Goal: Use online tool/utility

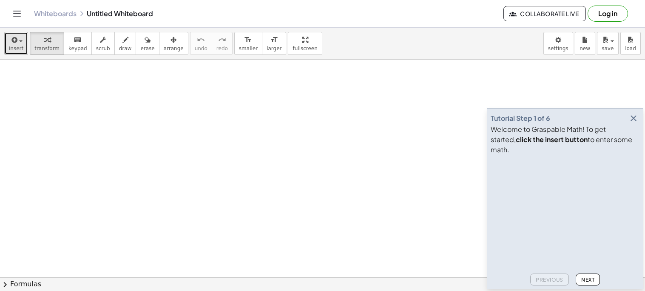
click at [17, 44] on div "button" at bounding box center [16, 39] width 14 height 10
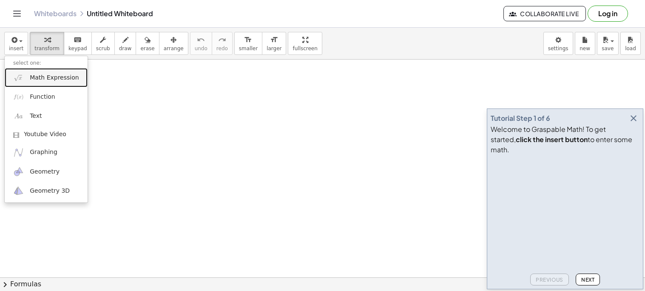
click at [37, 77] on span "Math Expression" at bounding box center [54, 78] width 49 height 9
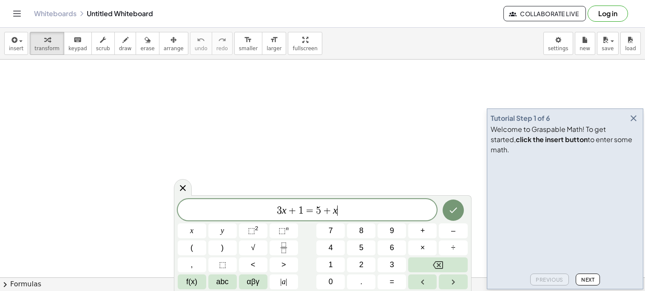
click at [640, 125] on div "Tutorial Step 1 of 6 Welcome to Graspable Math! To get started, click the inser…" at bounding box center [565, 198] width 157 height 181
click at [629, 123] on icon "button" at bounding box center [634, 118] width 10 height 10
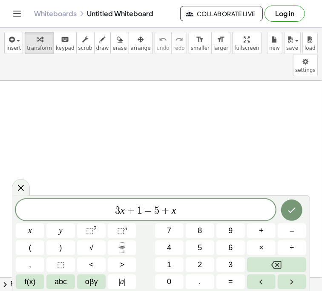
click at [150, 214] on span "=" at bounding box center [148, 210] width 12 height 10
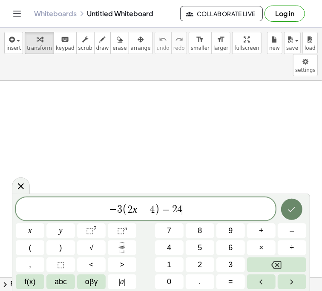
click at [282, 212] on button "Done" at bounding box center [291, 209] width 21 height 21
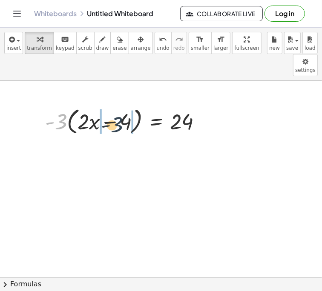
drag, startPoint x: 60, startPoint y: 96, endPoint x: 110, endPoint y: 97, distance: 49.4
click at [110, 105] on div at bounding box center [126, 121] width 171 height 32
drag, startPoint x: 57, startPoint y: 105, endPoint x: 82, endPoint y: 107, distance: 24.8
click at [82, 107] on div at bounding box center [126, 121] width 171 height 32
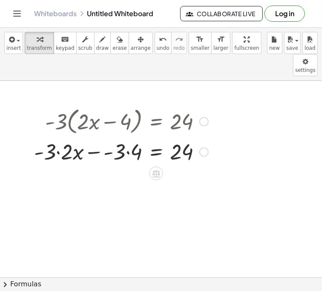
click at [51, 137] on div at bounding box center [121, 151] width 182 height 29
click at [125, 137] on div at bounding box center [121, 151] width 182 height 29
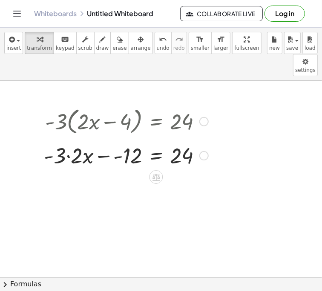
click at [92, 137] on div at bounding box center [121, 151] width 182 height 29
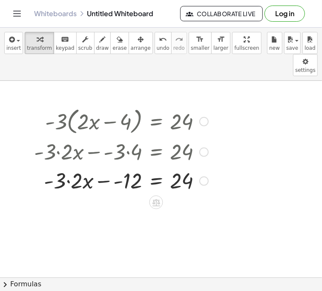
click at [77, 166] on div at bounding box center [121, 180] width 182 height 29
click at [84, 166] on div at bounding box center [121, 180] width 182 height 29
drag, startPoint x: 82, startPoint y: 159, endPoint x: 97, endPoint y: 167, distance: 17.5
click at [97, 167] on div at bounding box center [121, 180] width 182 height 29
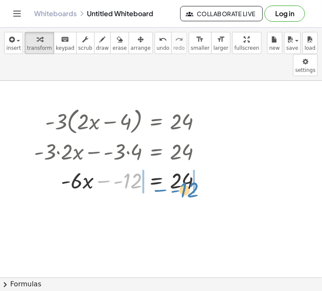
drag, startPoint x: 131, startPoint y: 155, endPoint x: 188, endPoint y: 164, distance: 57.3
click at [188, 166] on div at bounding box center [121, 180] width 182 height 29
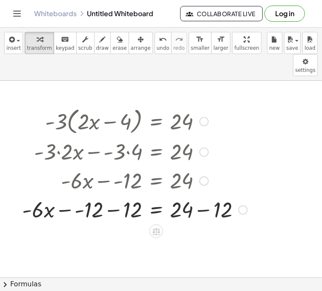
click at [188, 195] on div at bounding box center [135, 209] width 234 height 29
click at [222, 195] on div at bounding box center [135, 209] width 234 height 29
click at [115, 195] on div at bounding box center [115, 209] width 194 height 29
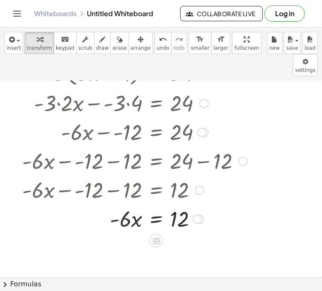
scroll to position [57, 0]
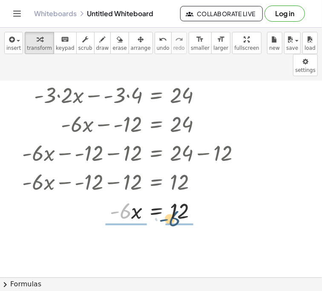
drag, startPoint x: 131, startPoint y: 189, endPoint x: 183, endPoint y: 199, distance: 53.3
click at [189, 196] on div at bounding box center [135, 210] width 234 height 29
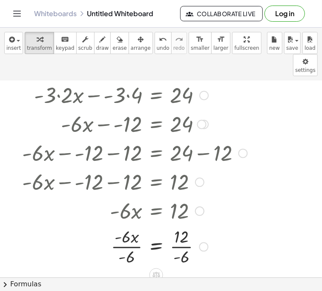
click at [129, 229] on div at bounding box center [135, 246] width 234 height 43
click at [177, 225] on div at bounding box center [135, 246] width 234 height 43
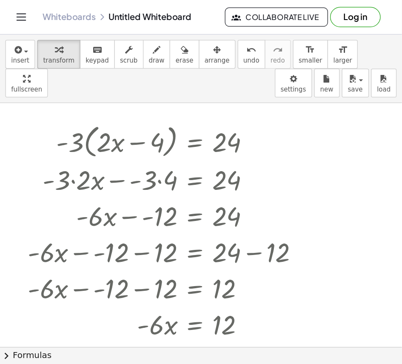
scroll to position [10, 0]
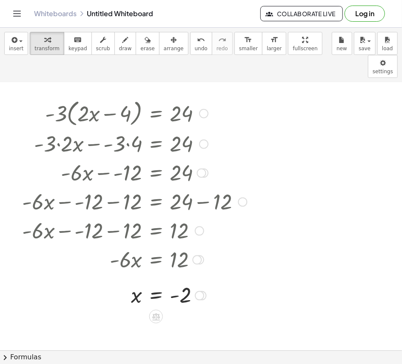
click at [134, 245] on div at bounding box center [132, 259] width 231 height 29
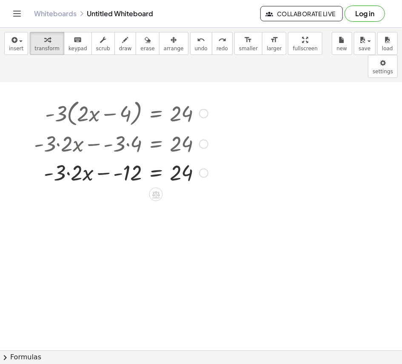
click at [62, 158] on div at bounding box center [121, 172] width 182 height 29
click at [90, 158] on div at bounding box center [121, 172] width 182 height 29
click at [63, 158] on div at bounding box center [121, 172] width 182 height 29
click at [70, 158] on div at bounding box center [121, 172] width 182 height 29
drag, startPoint x: 133, startPoint y: 154, endPoint x: 174, endPoint y: 156, distance: 41.3
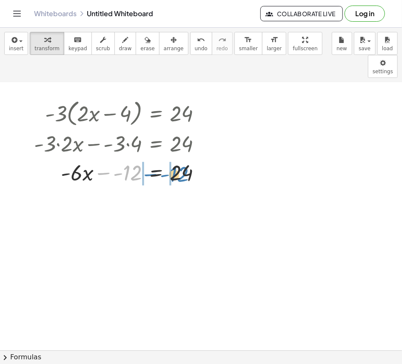
click at [174, 158] on div at bounding box center [121, 172] width 182 height 29
drag, startPoint x: 132, startPoint y: 155, endPoint x: 129, endPoint y: 162, distance: 7.6
click at [129, 162] on div at bounding box center [121, 172] width 182 height 29
drag, startPoint x: 132, startPoint y: 156, endPoint x: 225, endPoint y: 160, distance: 93.7
click at [225, 160] on div "· - 3 · ( + · 2 · x − 4 ) = 24 + · - 3 · 2 · x − · - 3 · 4 = 24 + · - 3 · 2 · x…" at bounding box center [201, 340] width 402 height 535
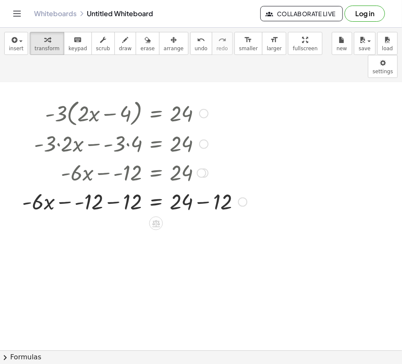
click at [130, 187] on div at bounding box center [135, 201] width 234 height 29
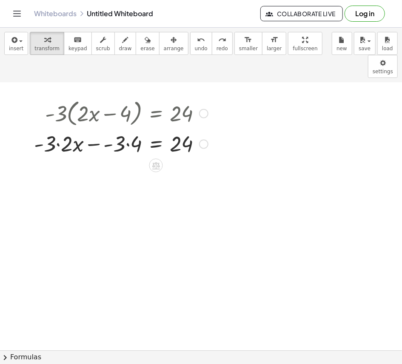
click at [126, 131] on div at bounding box center [121, 143] width 182 height 29
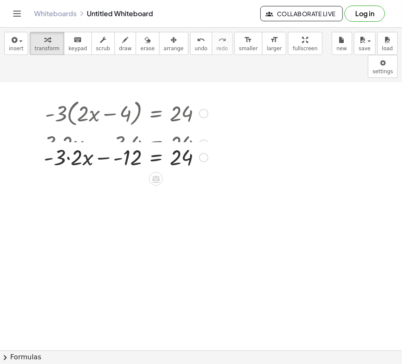
click at [81, 129] on div at bounding box center [121, 143] width 182 height 29
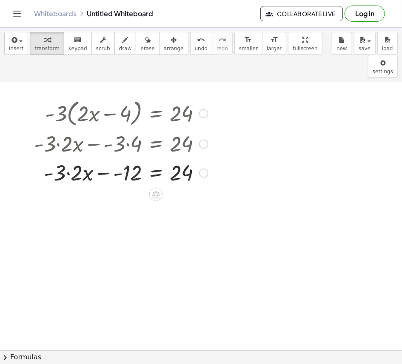
click at [80, 158] on div at bounding box center [121, 172] width 182 height 29
click at [99, 158] on div at bounding box center [121, 172] width 182 height 29
click at [103, 158] on div at bounding box center [121, 172] width 182 height 29
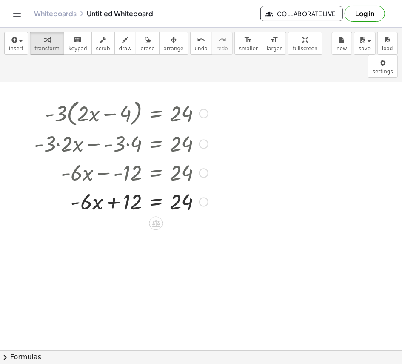
click at [114, 187] on div at bounding box center [121, 201] width 182 height 29
click at [105, 161] on div at bounding box center [116, 172] width 192 height 29
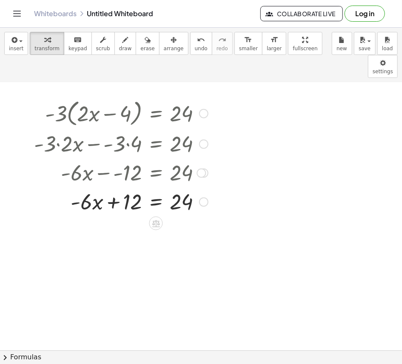
click at [103, 158] on div at bounding box center [116, 172] width 192 height 29
click at [96, 158] on div at bounding box center [116, 172] width 192 height 29
drag, startPoint x: 117, startPoint y: 182, endPoint x: 174, endPoint y: 186, distance: 57.6
click at [174, 187] on div at bounding box center [121, 201] width 182 height 29
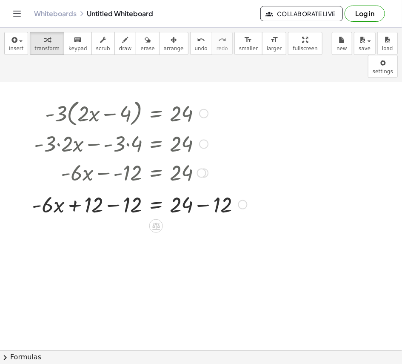
click at [174, 187] on div at bounding box center [140, 201] width 224 height 29
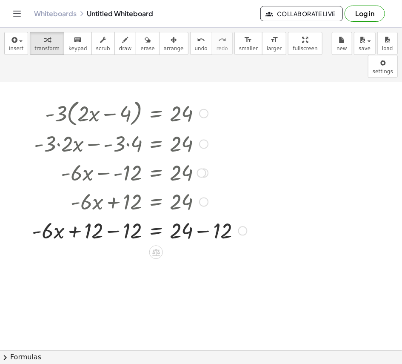
click at [195, 216] on div at bounding box center [140, 230] width 224 height 29
click at [50, 215] on div at bounding box center [201, 340] width 402 height 535
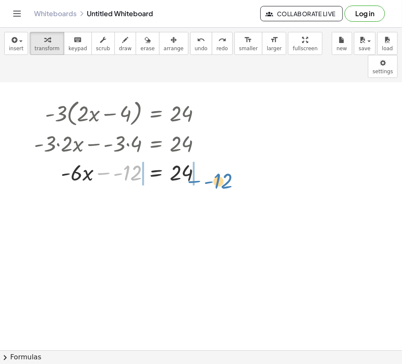
drag, startPoint x: 131, startPoint y: 150, endPoint x: 222, endPoint y: 158, distance: 91.0
